Goal: Find specific page/section: Find specific page/section

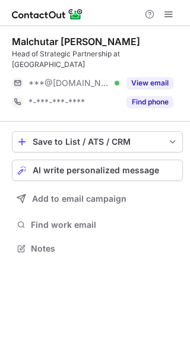
scroll to position [5, 6]
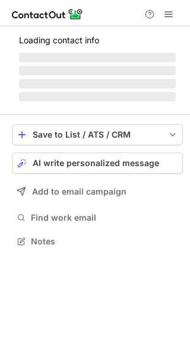
scroll to position [5, 6]
